Goal: Check status: Check status

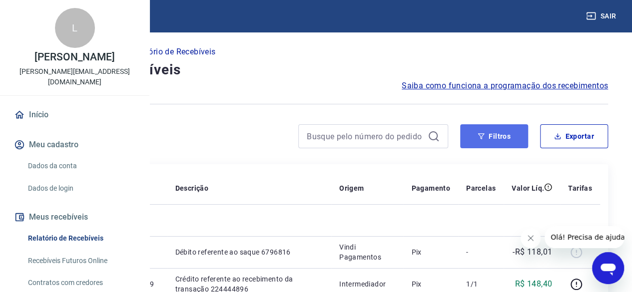
click at [500, 143] on button "Filtros" at bounding box center [494, 136] width 68 height 24
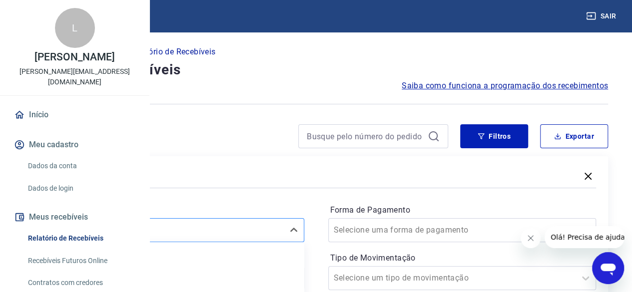
click at [271, 237] on div "option Últimos 15 dias focused, 4 of 7. 7 results available. Use Up and Down to…" at bounding box center [170, 230] width 268 height 24
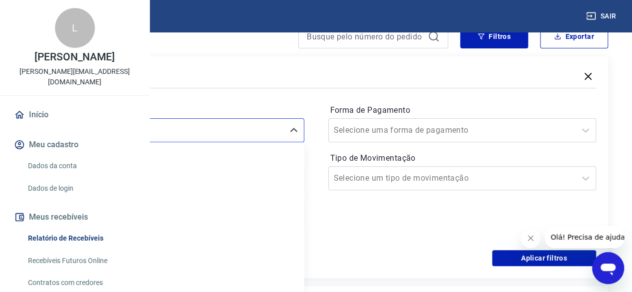
scroll to position [22, 0]
click at [278, 233] on div "Últimos 30 dias" at bounding box center [170, 232] width 268 height 20
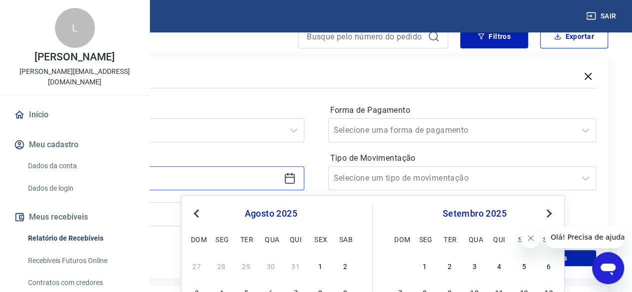
click at [243, 182] on input at bounding box center [161, 178] width 235 height 15
click at [319, 266] on div "1" at bounding box center [320, 266] width 12 height 12
type input "[DATE]"
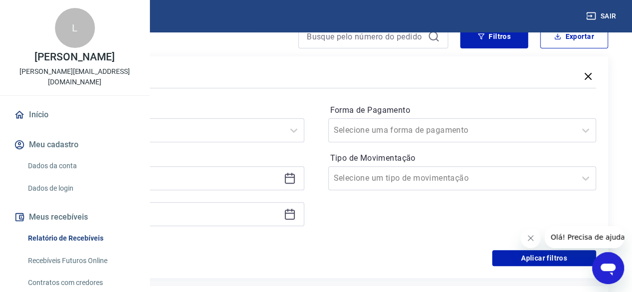
click at [301, 225] on div at bounding box center [170, 214] width 268 height 24
click at [280, 217] on input at bounding box center [161, 214] width 235 height 15
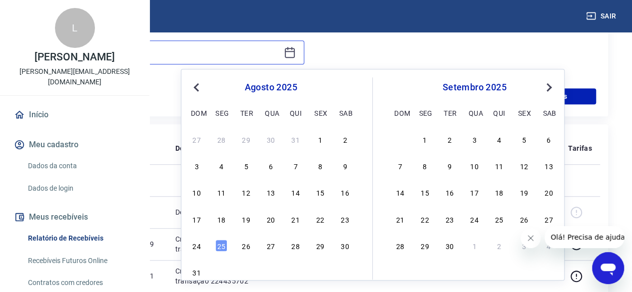
scroll to position [264, 0]
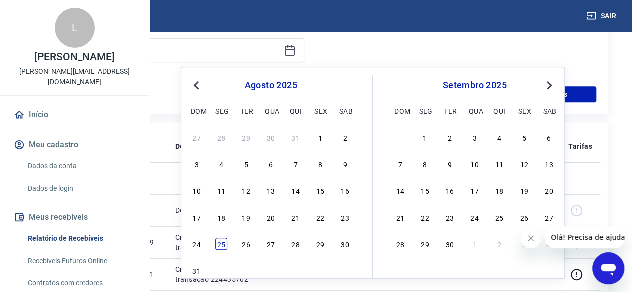
click at [223, 244] on div "25" at bounding box center [221, 244] width 12 height 12
type input "[DATE]"
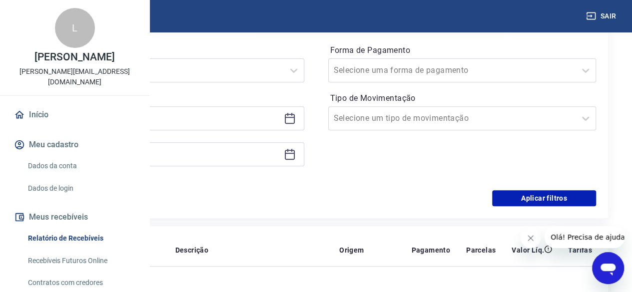
scroll to position [149, 0]
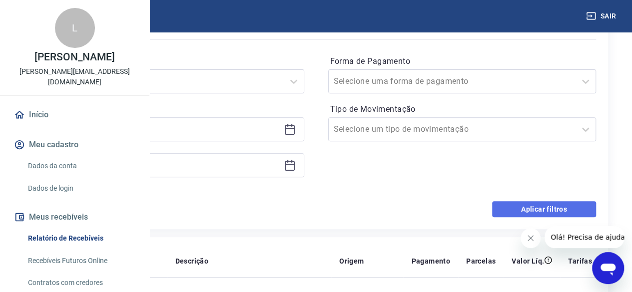
click at [528, 205] on button "Aplicar filtros" at bounding box center [544, 209] width 104 height 16
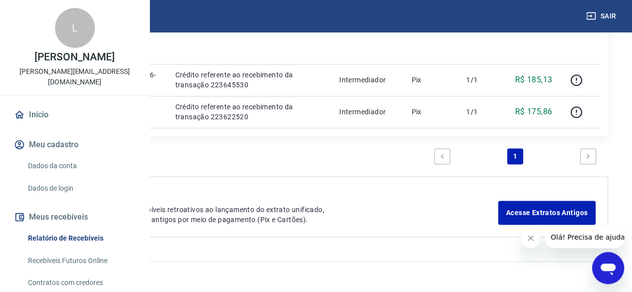
scroll to position [881, 0]
click at [589, 160] on icon "Next page" at bounding box center [587, 156] width 7 height 7
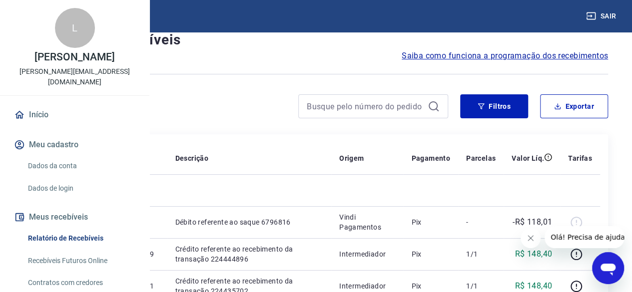
scroll to position [0, 0]
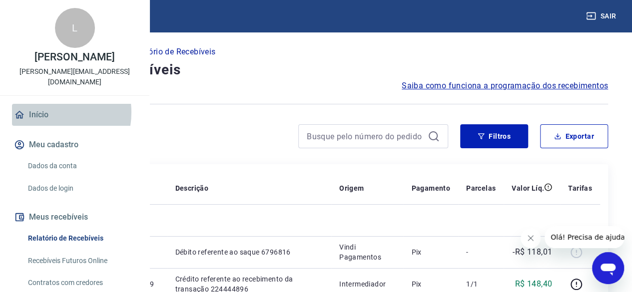
click at [45, 126] on link "Início" at bounding box center [74, 115] width 125 height 22
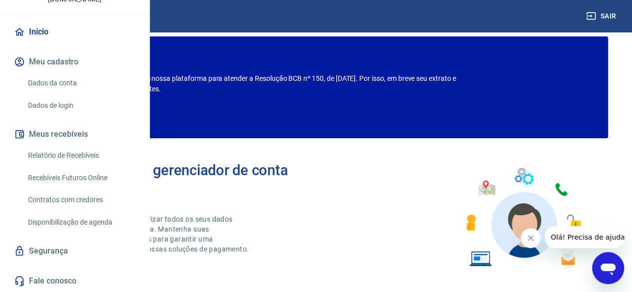
scroll to position [18, 0]
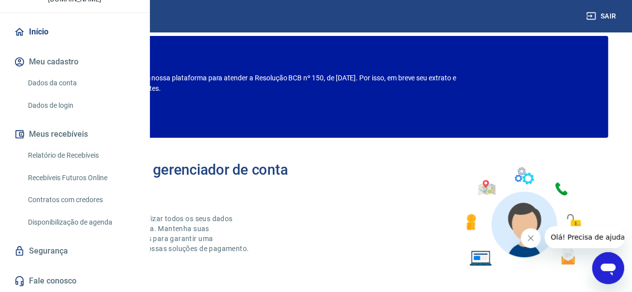
click at [78, 177] on link "Recebíveis Futuros Online" at bounding box center [80, 178] width 113 height 20
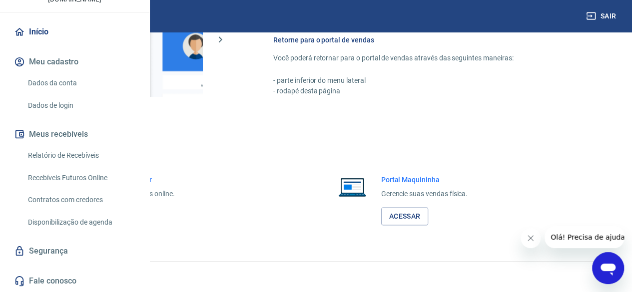
scroll to position [630, 0]
